Goal: Task Accomplishment & Management: Manage account settings

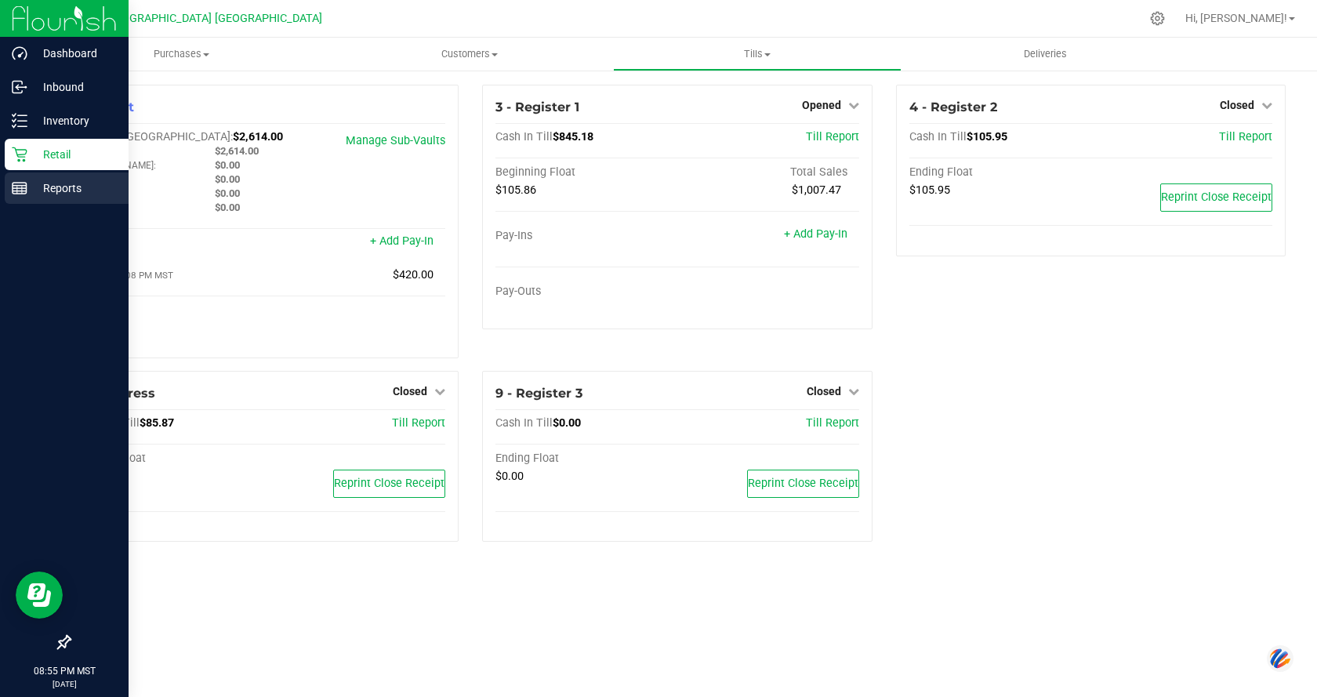
click at [14, 186] on line at bounding box center [20, 186] width 14 height 0
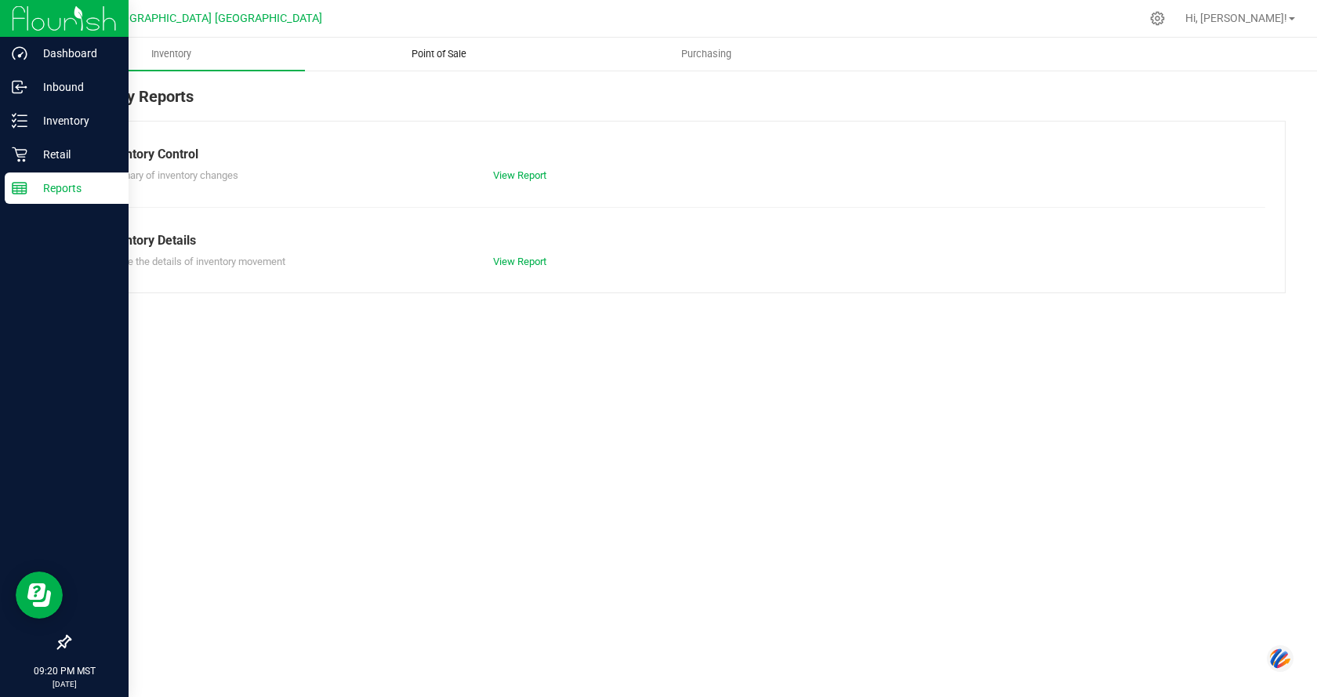
click at [485, 54] on span "Point of Sale" at bounding box center [439, 54] width 97 height 14
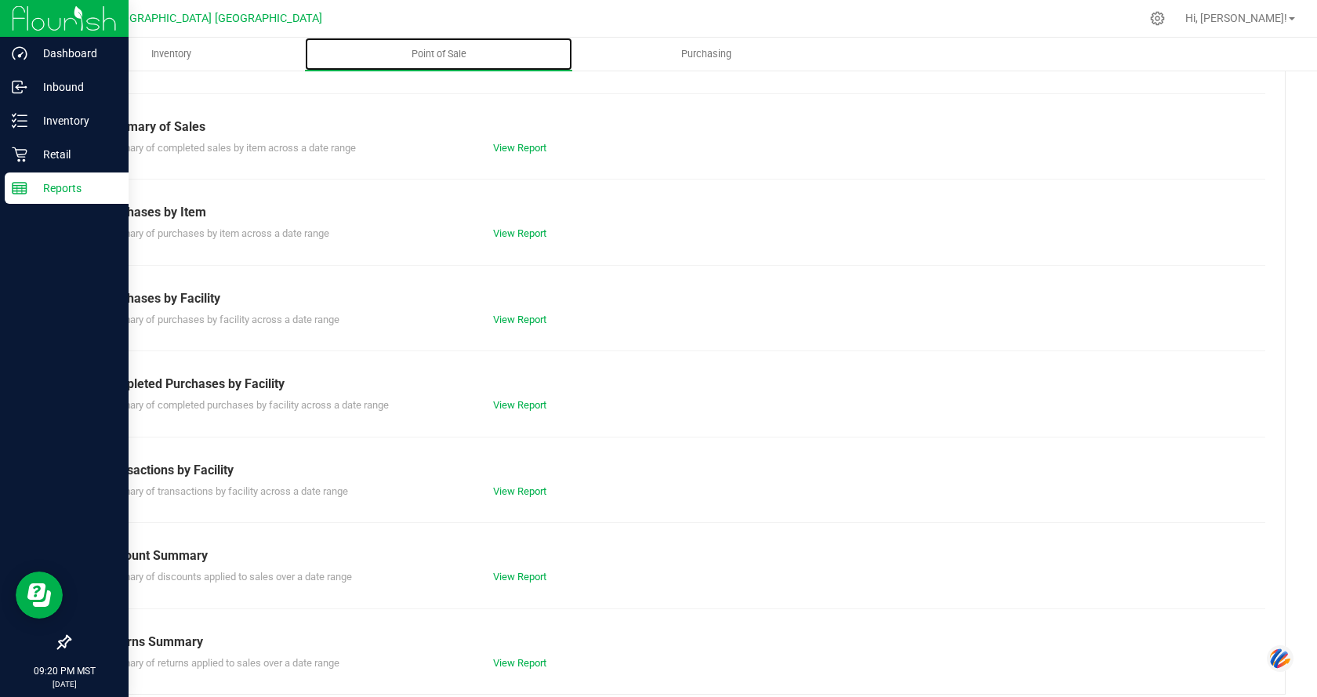
scroll to position [127, 0]
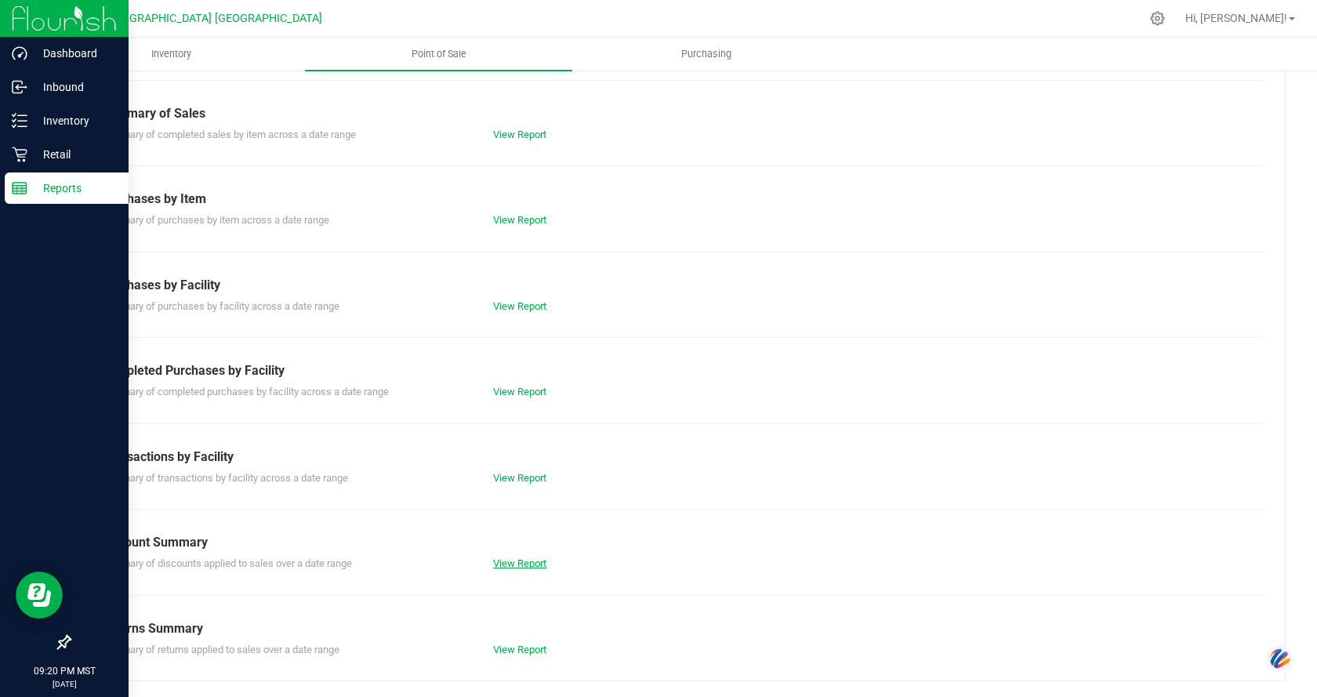
click at [533, 567] on link "View Report" at bounding box center [519, 564] width 53 height 12
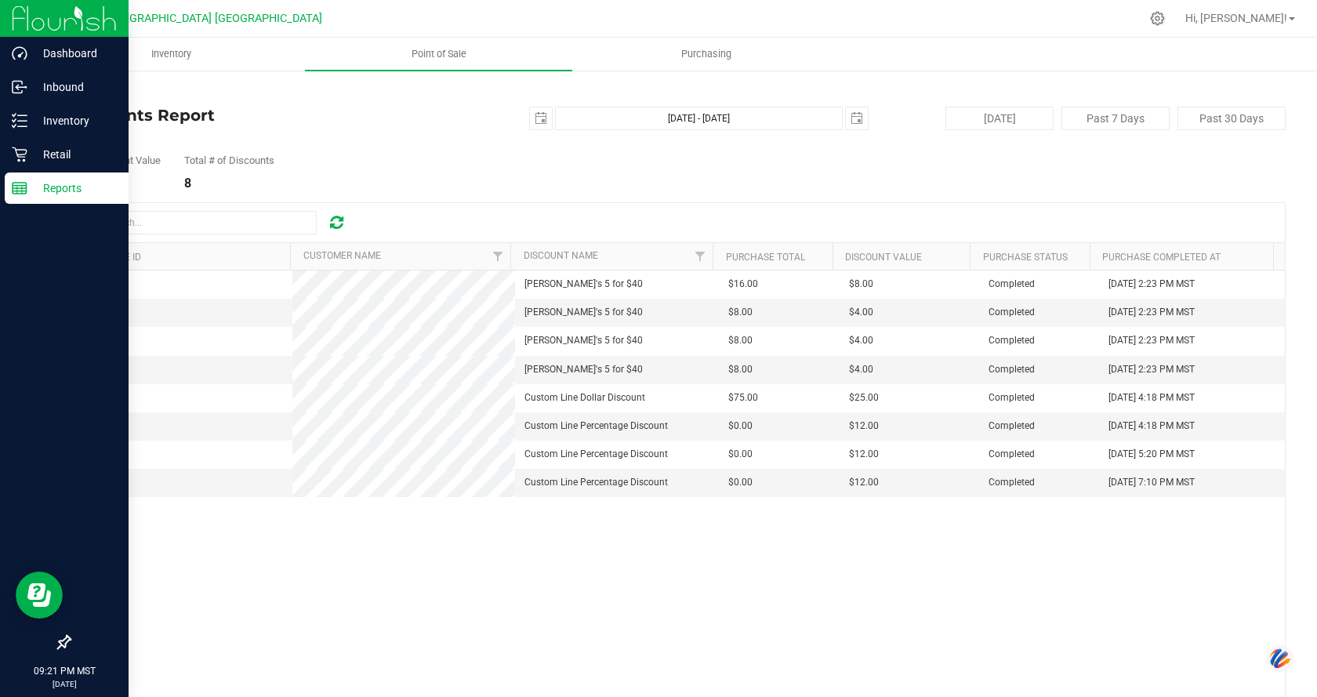
drag, startPoint x: 271, startPoint y: 313, endPoint x: 266, endPoint y: 557, distance: 243.9
click at [274, 564] on div "00008538 Diamond Westy's 5 for $40 $16.00 $8.00 Completed Sep 27, 2025 2:23 PM …" at bounding box center [677, 490] width 1215 height 439
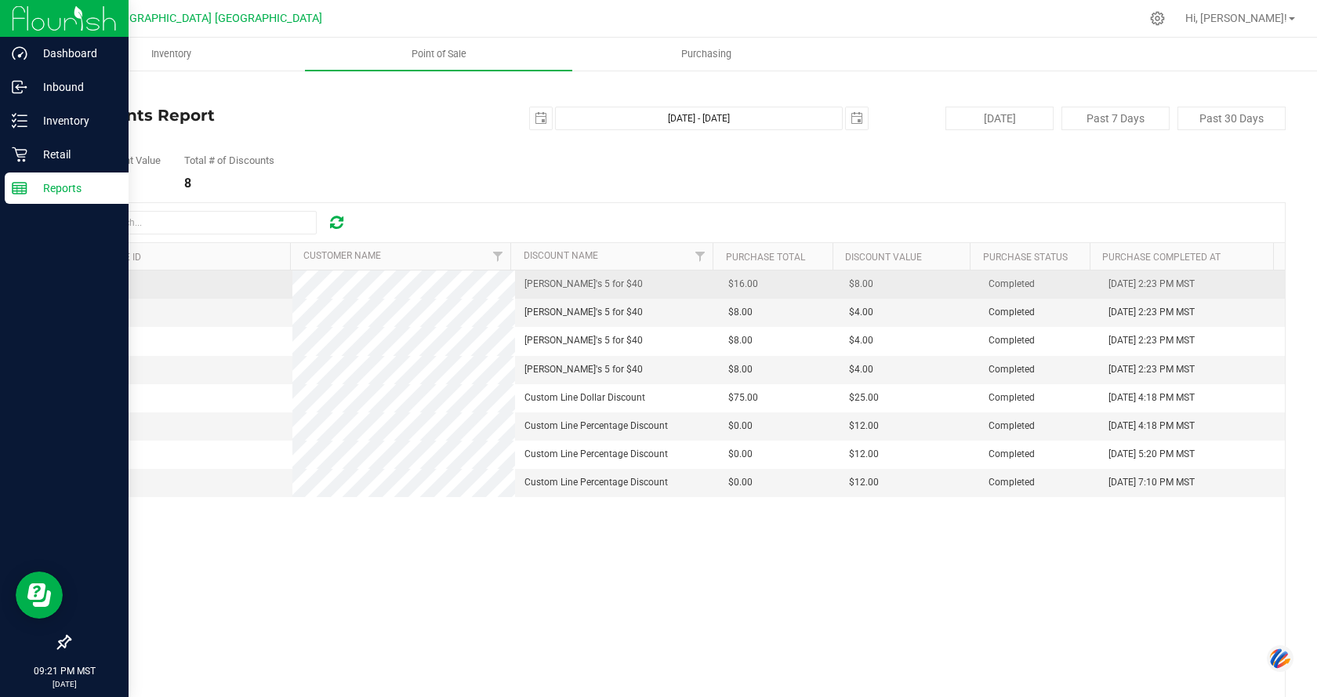
click at [103, 285] on span "00008538" at bounding box center [101, 283] width 44 height 11
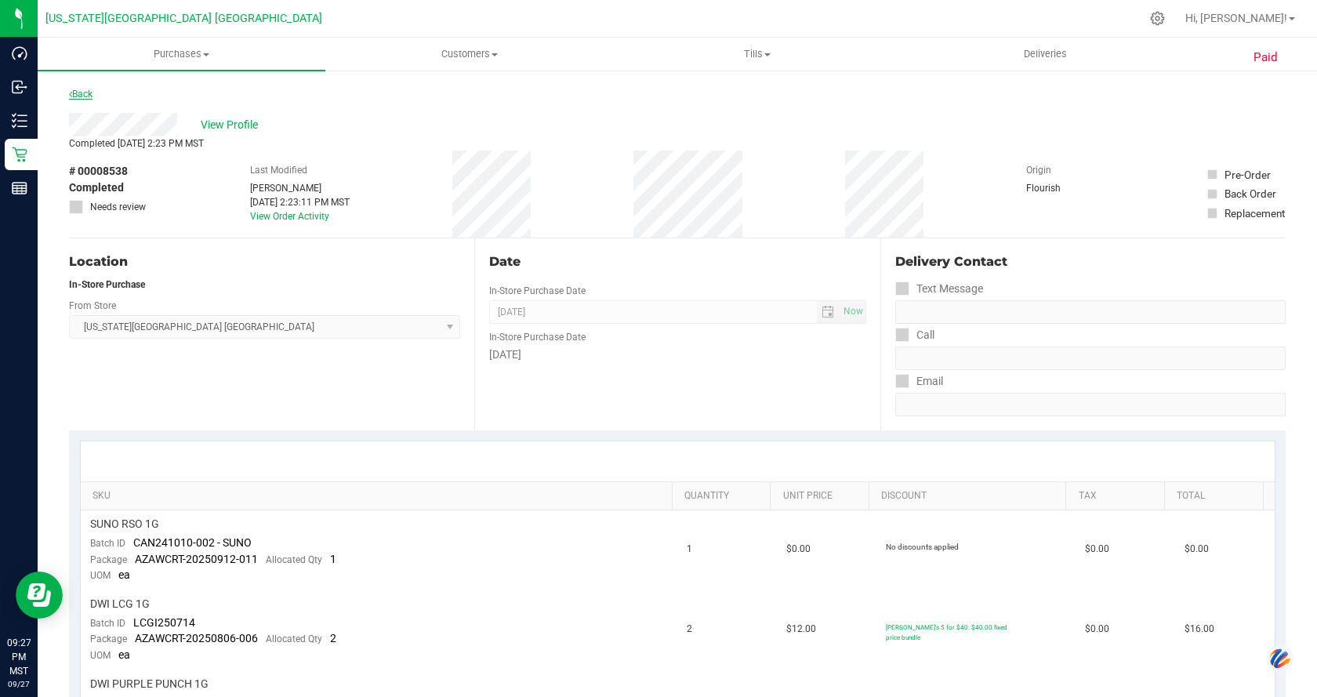
click at [87, 92] on link "Back" at bounding box center [81, 94] width 24 height 11
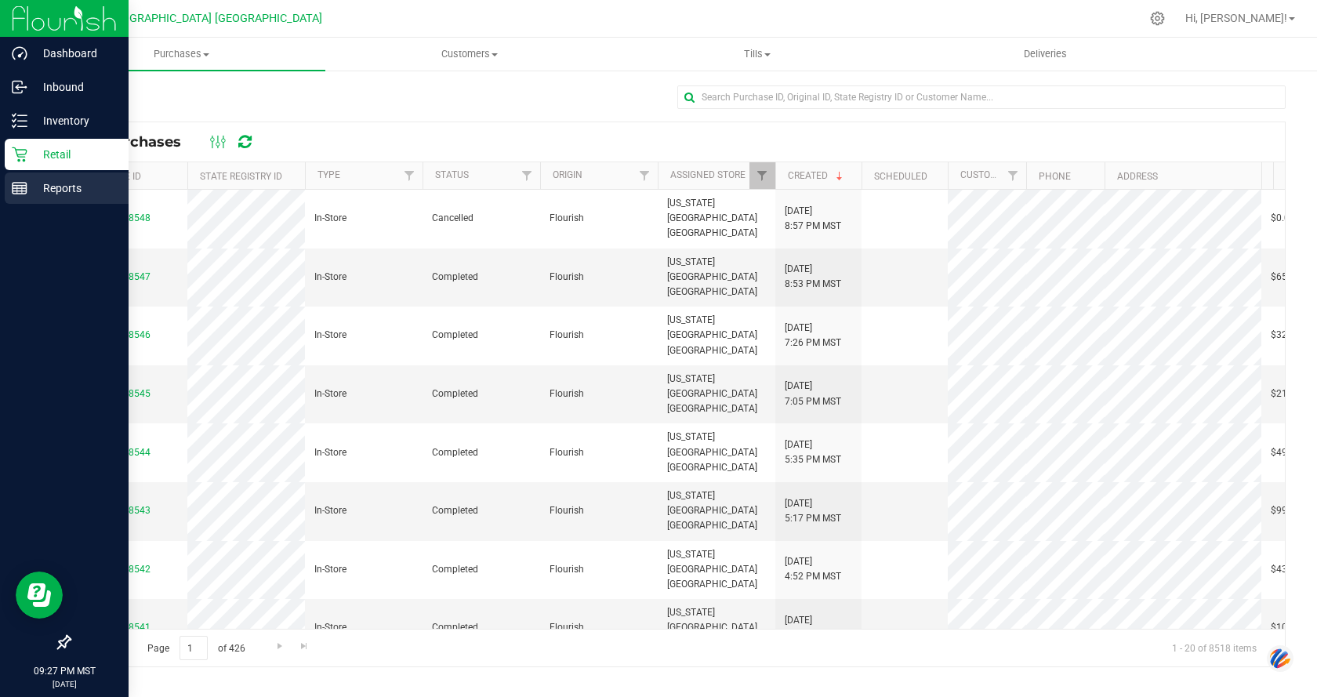
click at [20, 191] on line at bounding box center [20, 191] width 14 height 0
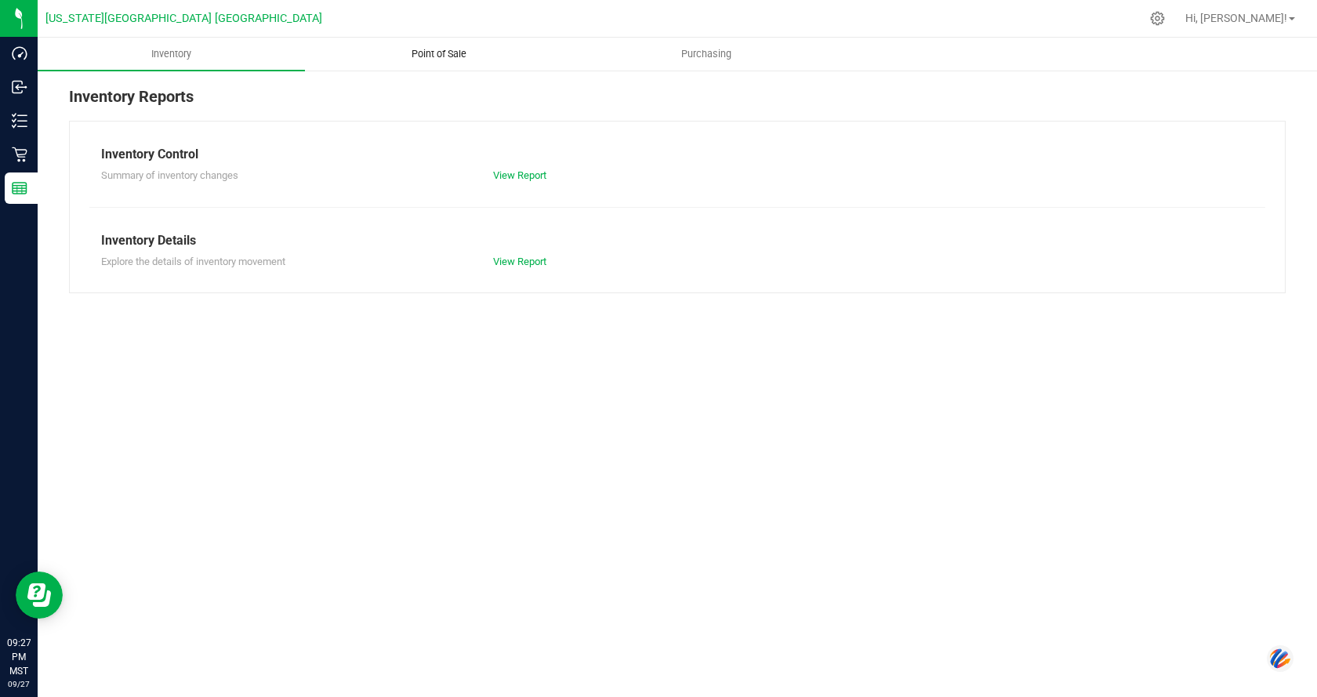
click at [444, 53] on span "Point of Sale" at bounding box center [439, 54] width 97 height 14
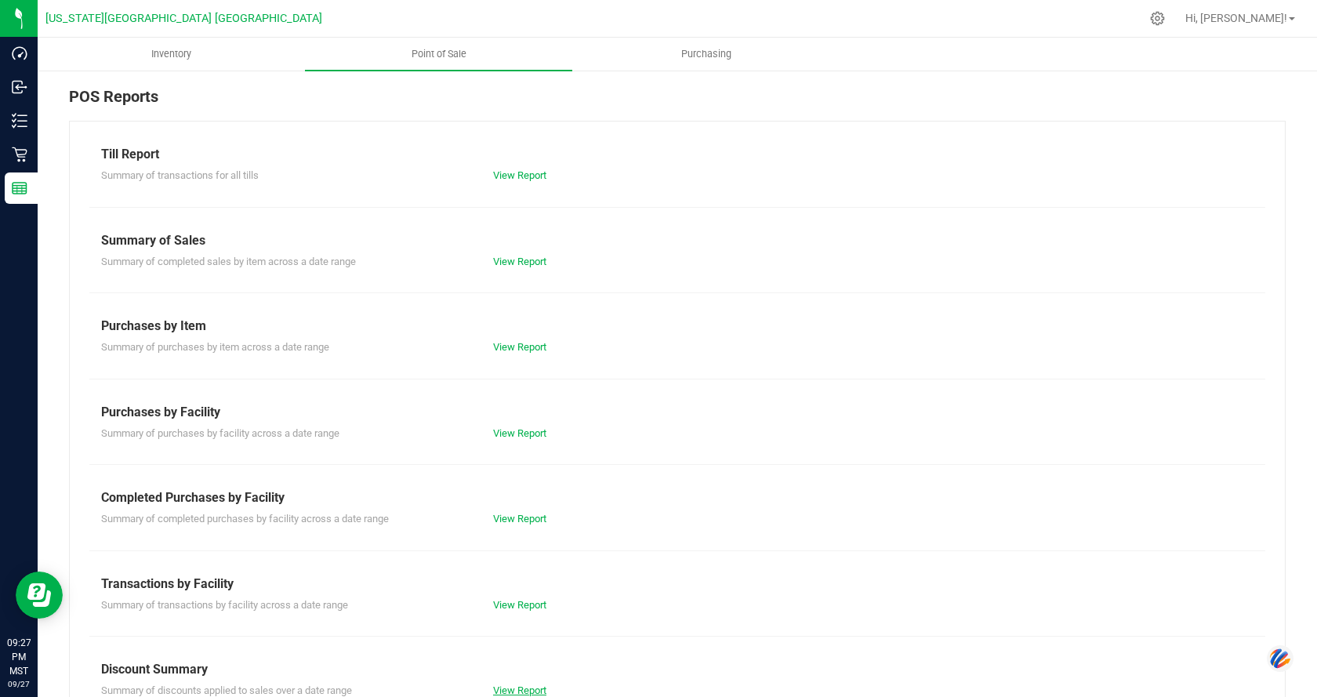
click at [538, 690] on link "View Report" at bounding box center [519, 691] width 53 height 12
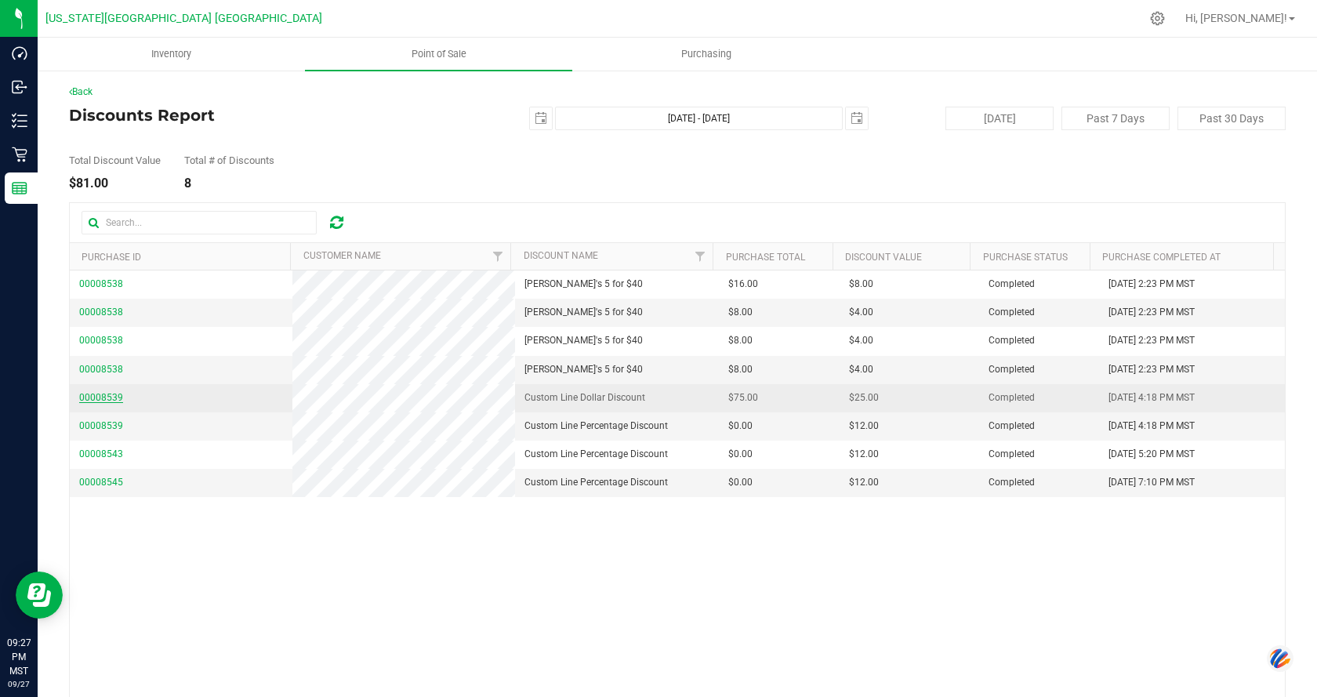
click at [93, 399] on span "00008539" at bounding box center [101, 397] width 44 height 11
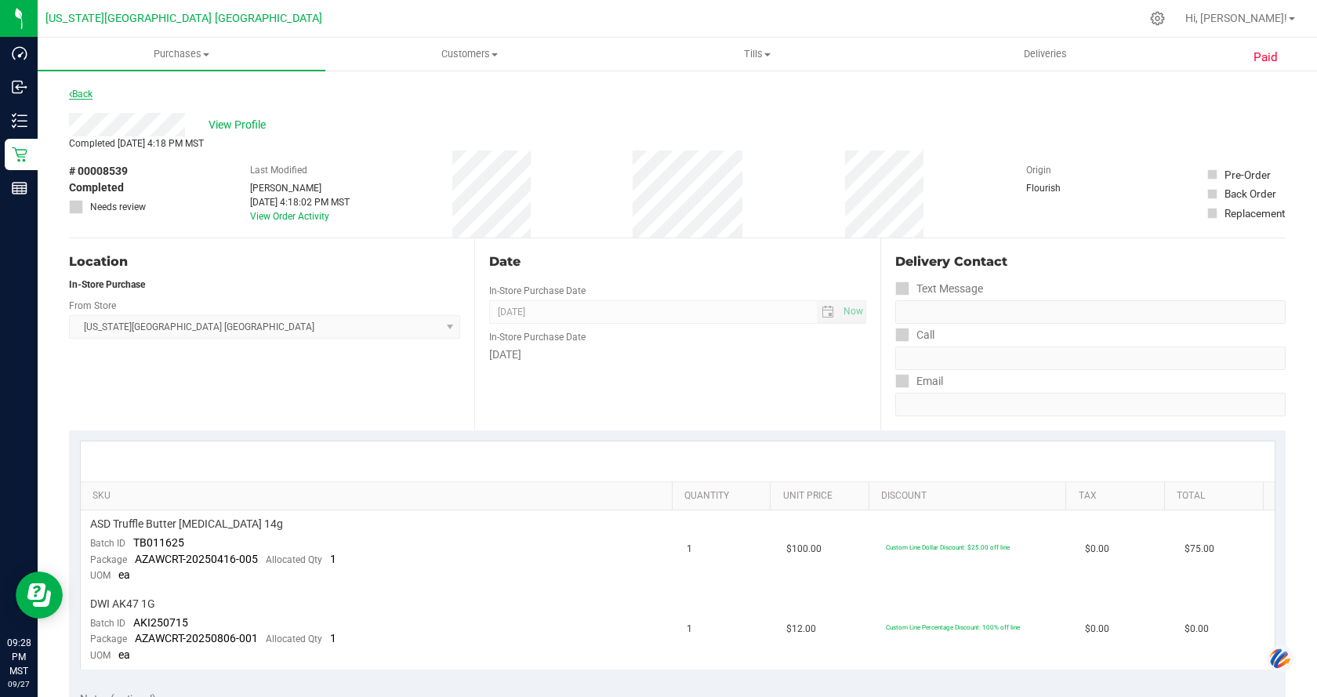
click at [89, 94] on link "Back" at bounding box center [81, 94] width 24 height 11
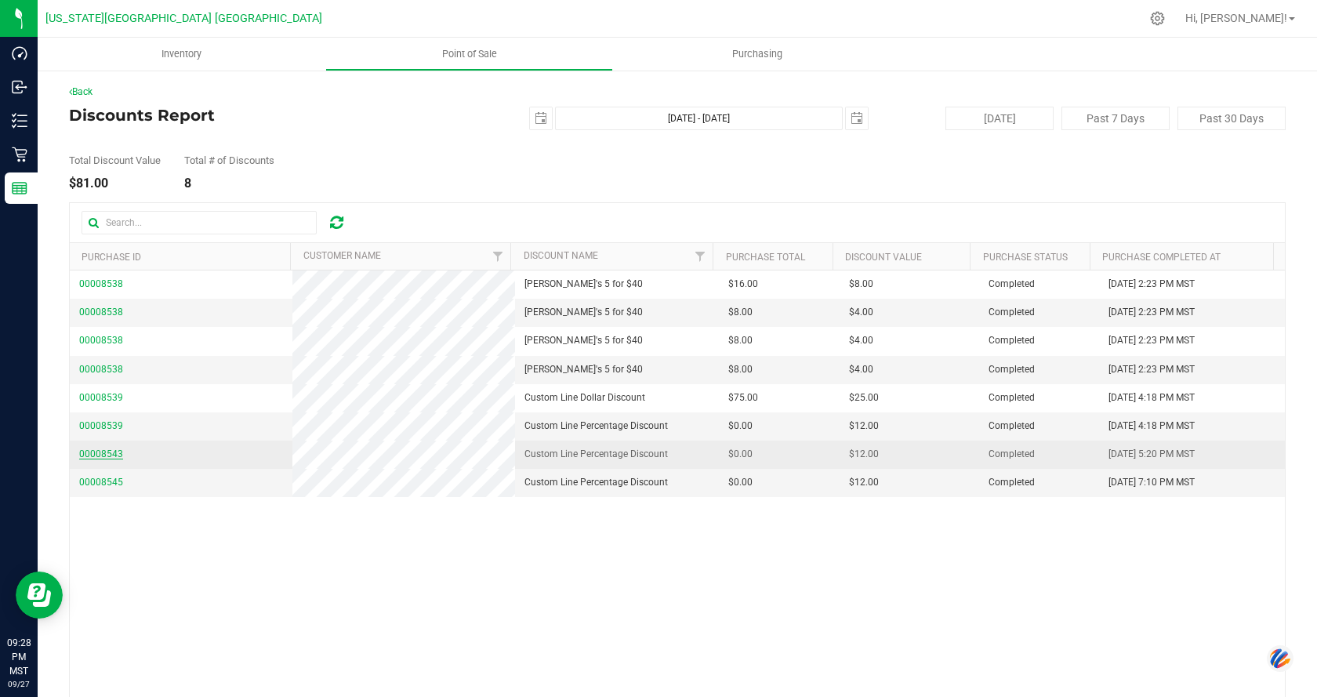
click at [99, 453] on span "00008543" at bounding box center [101, 454] width 44 height 11
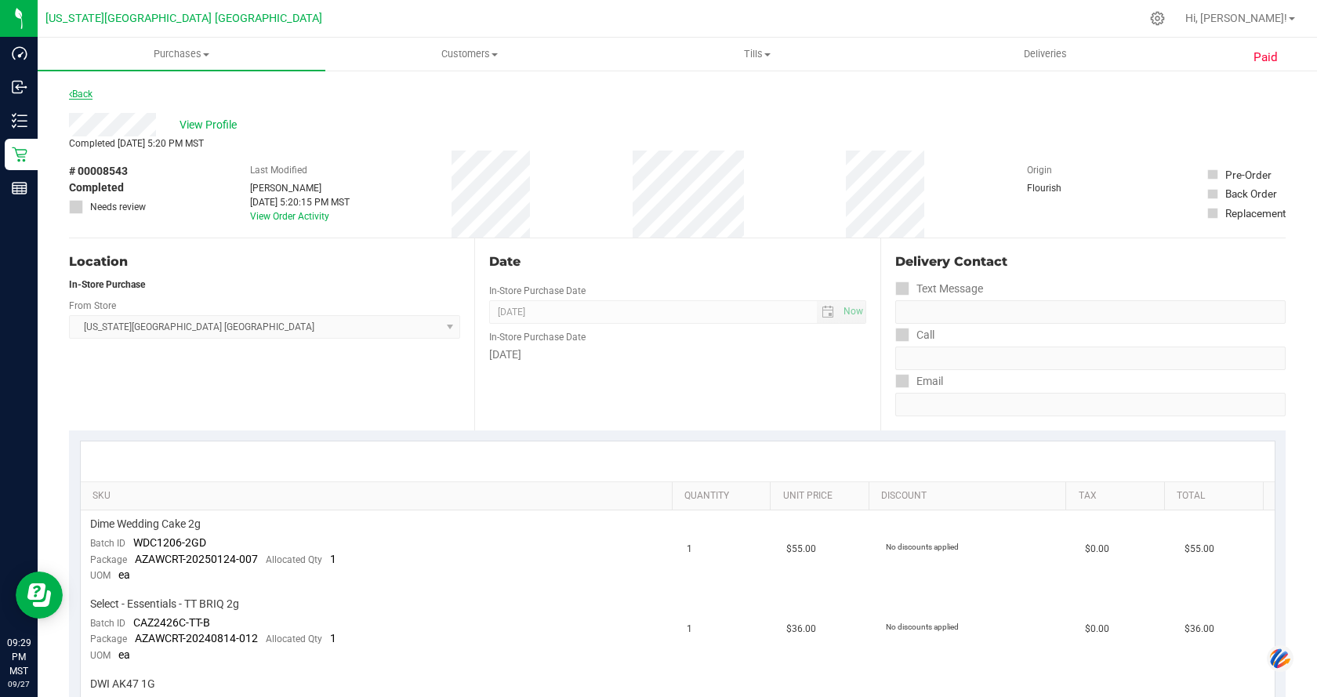
click at [84, 94] on link "Back" at bounding box center [81, 94] width 24 height 11
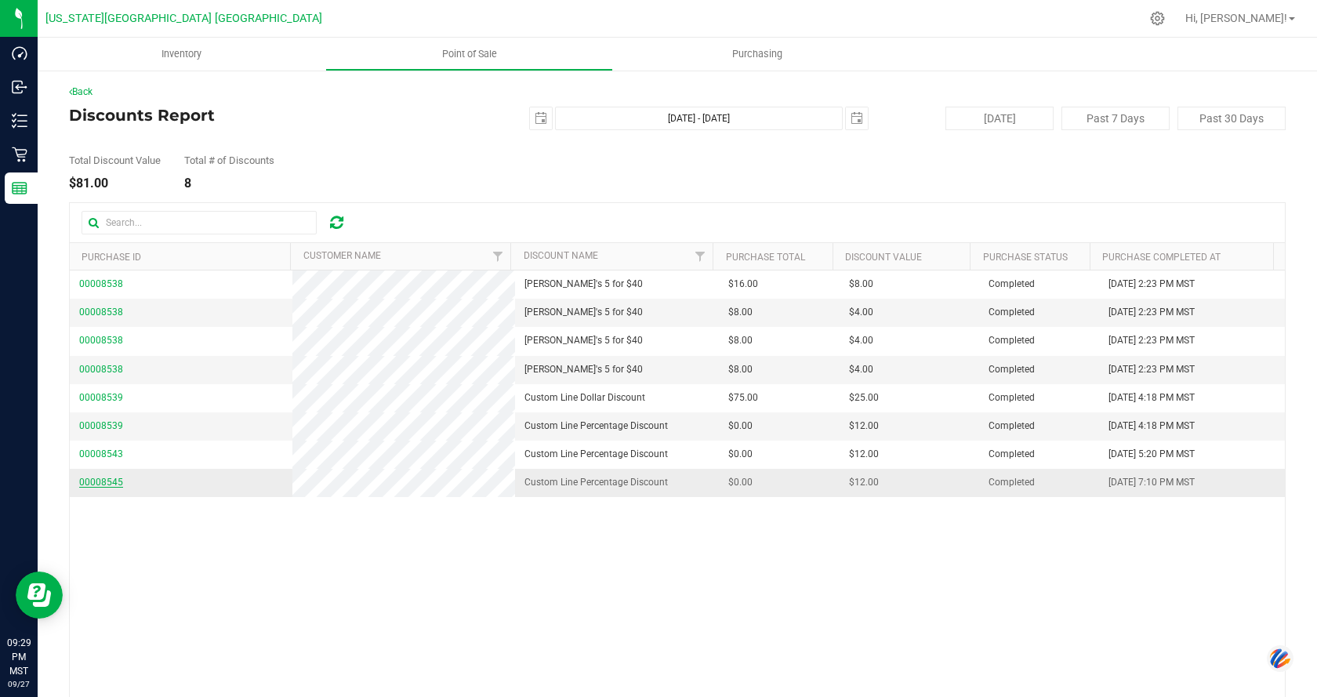
click at [83, 484] on span "00008545" at bounding box center [101, 482] width 44 height 11
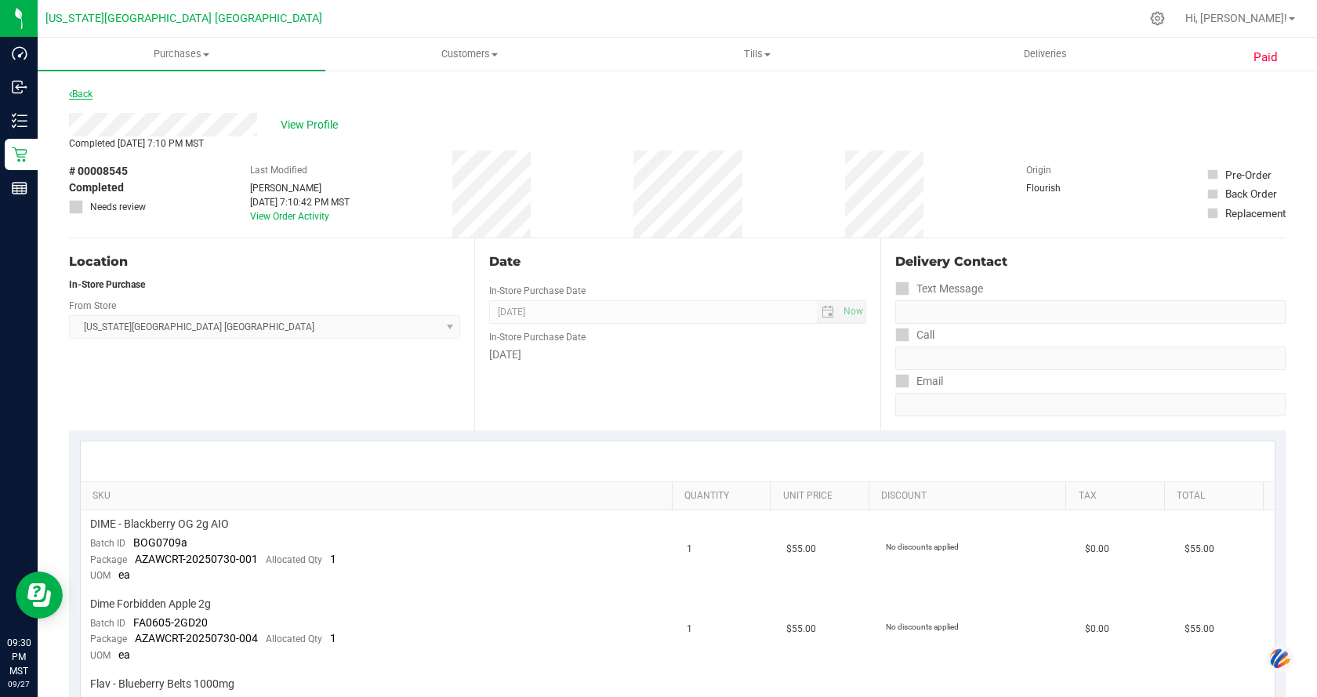
click at [71, 94] on icon at bounding box center [70, 93] width 3 height 9
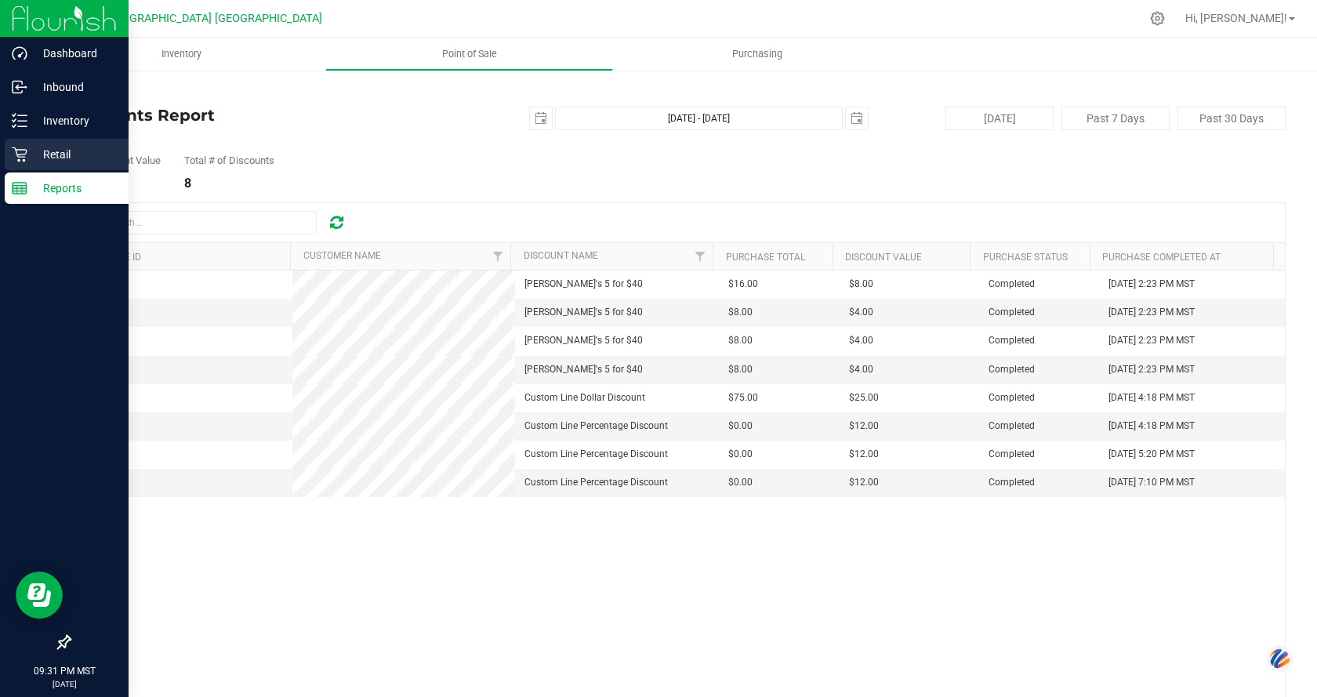
click at [22, 158] on icon at bounding box center [20, 155] width 16 height 16
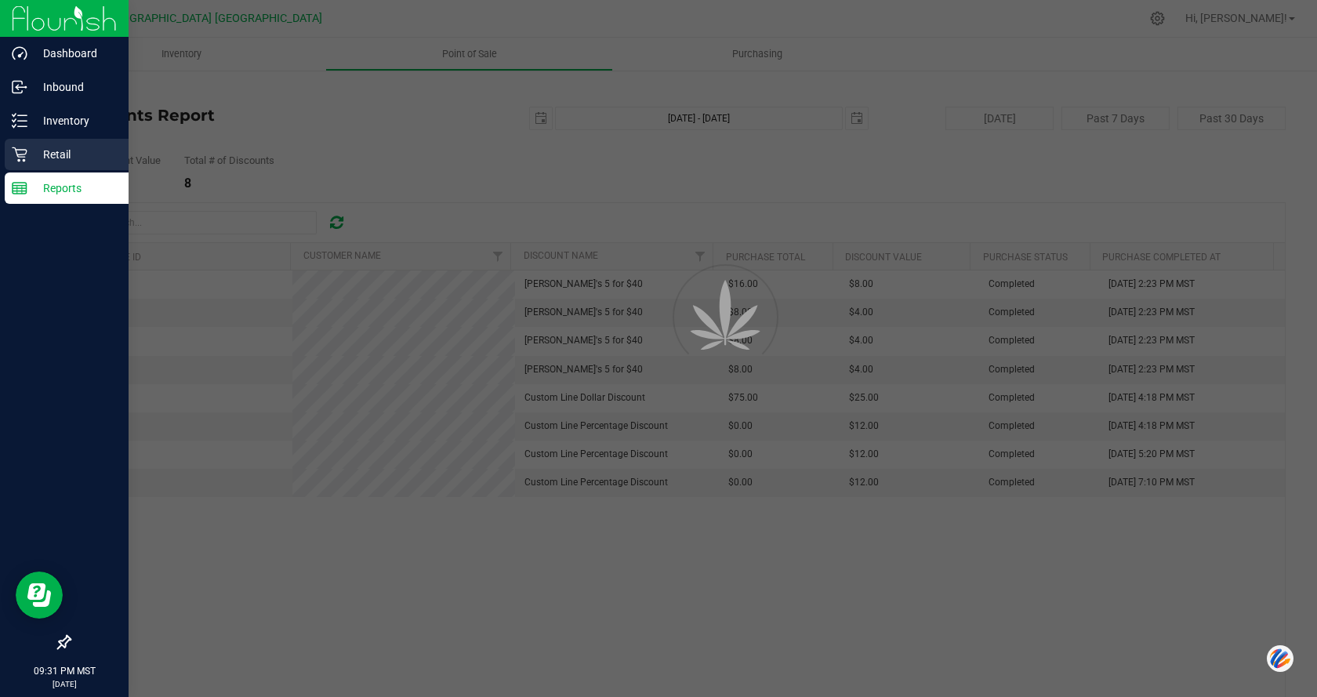
click at [65, 164] on div "Retail" at bounding box center [67, 154] width 124 height 31
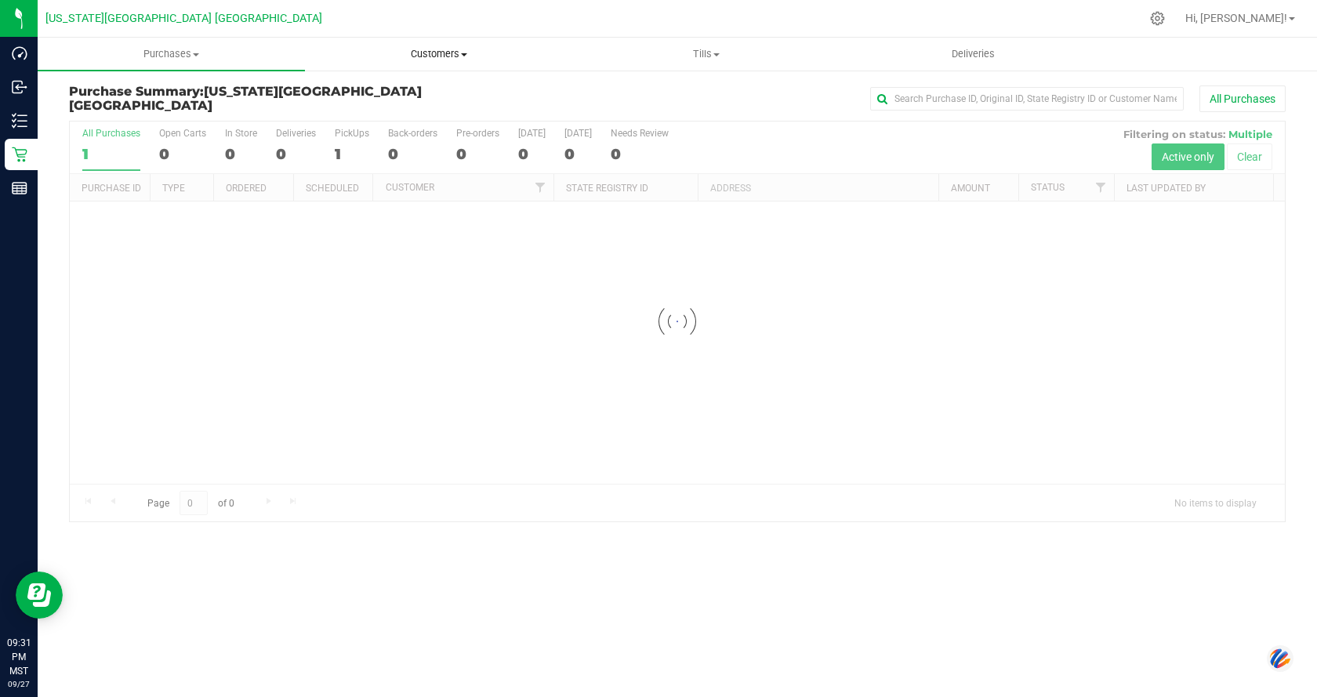
click at [444, 48] on span "Customers" at bounding box center [439, 54] width 266 height 14
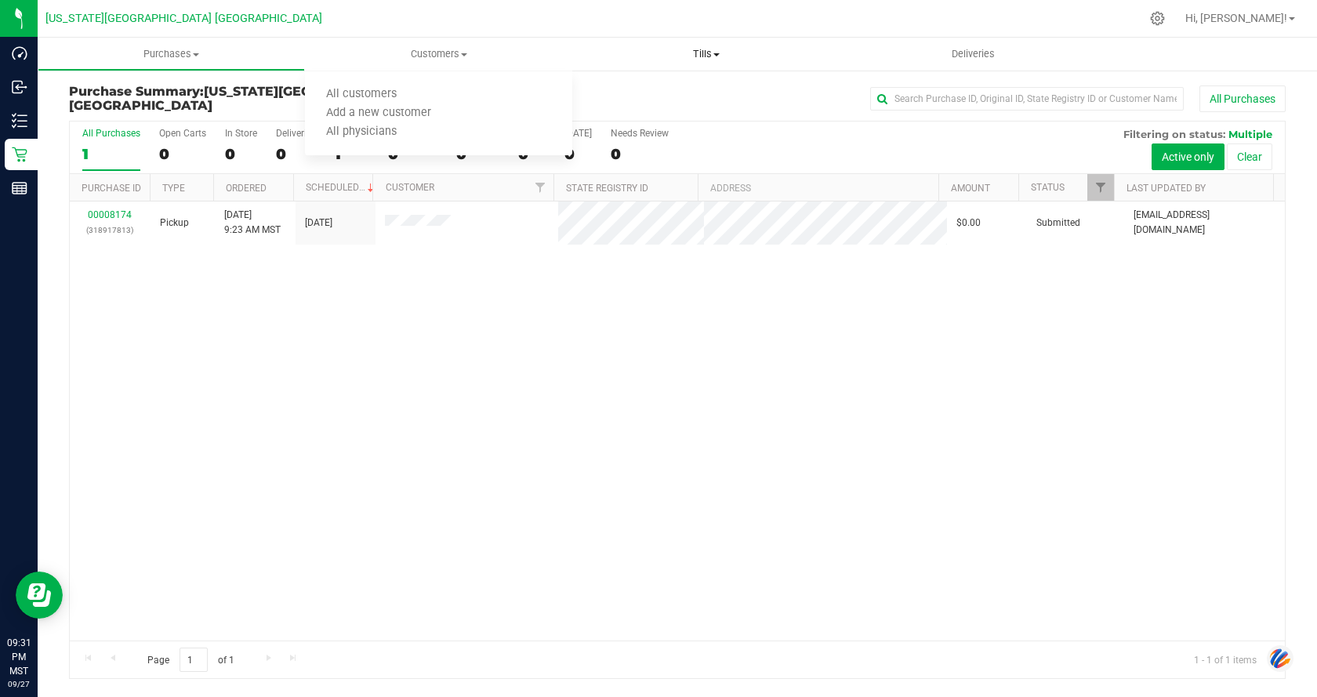
click at [693, 68] on uib-tab-heading "Tills Manage tills" at bounding box center [706, 53] width 266 height 31
click at [671, 100] on span "Manage tills" at bounding box center [625, 94] width 106 height 13
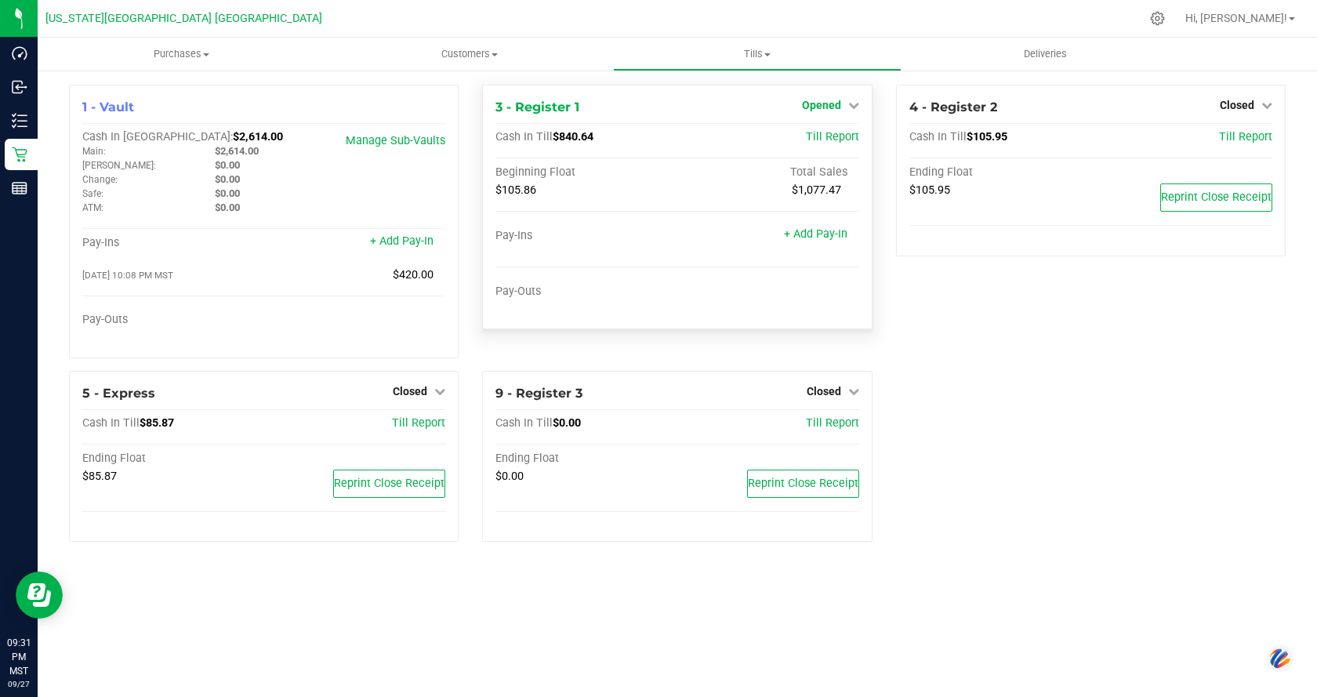
click at [839, 108] on span "Opened" at bounding box center [821, 105] width 39 height 13
click at [819, 147] on div "Close Till" at bounding box center [823, 139] width 116 height 20
click at [820, 140] on link "Close Till" at bounding box center [823, 138] width 42 height 13
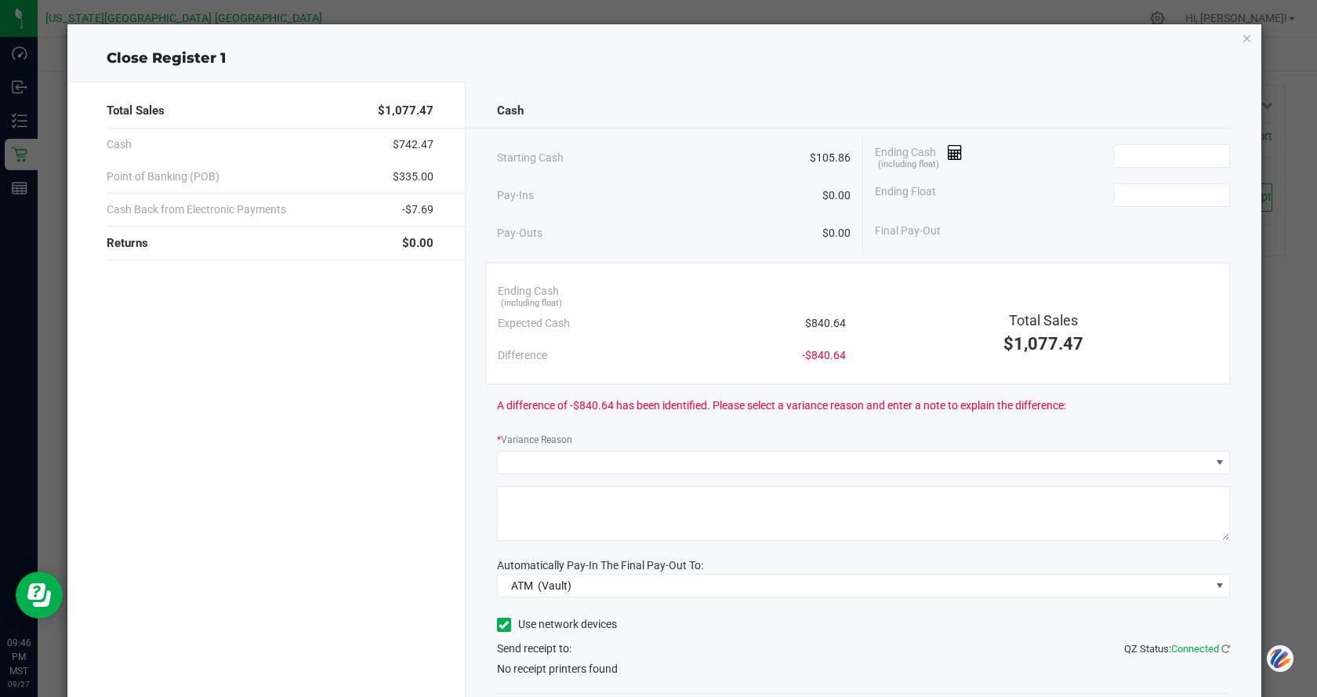
click at [283, 521] on div "Total Sales $1,077.47 Cash $742.47 Point of Banking (POB) $335.00 Cash Back fro…" at bounding box center [266, 431] width 398 height 699
click at [197, 599] on div "Total Sales $1,077.47 Cash $742.47 Point of Banking (POB) $335.00 Cash Back fro…" at bounding box center [266, 431] width 398 height 699
click at [260, 672] on div "Total Sales $1,077.47 Cash $742.47 Point of Banking (POB) $335.00 Cash Back fro…" at bounding box center [266, 431] width 398 height 699
